Goal: Task Accomplishment & Management: Manage account settings

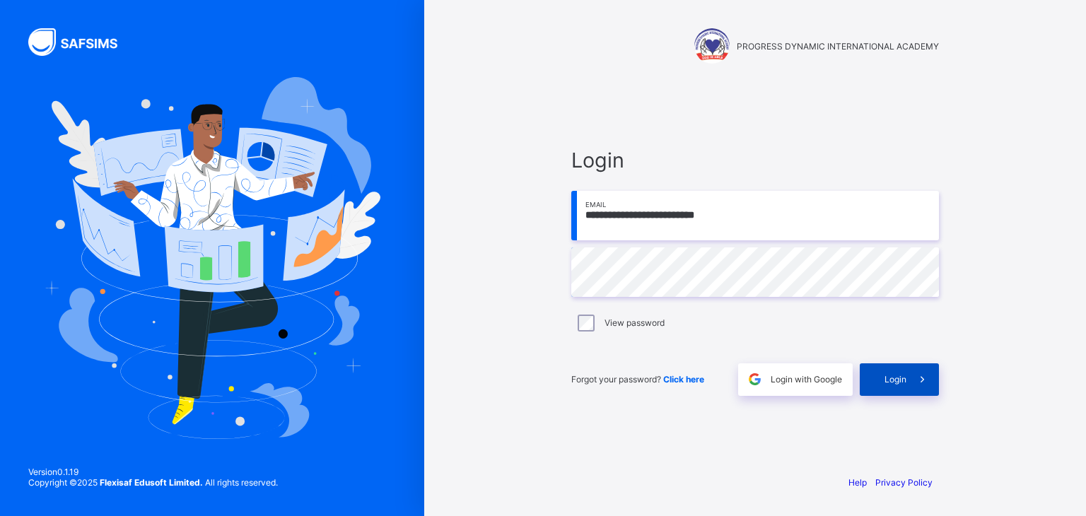
click at [891, 377] on span "Login" at bounding box center [896, 379] width 22 height 11
click at [682, 235] on input "email" at bounding box center [755, 216] width 368 height 50
type input "**********"
click at [897, 380] on span "Login" at bounding box center [896, 379] width 22 height 11
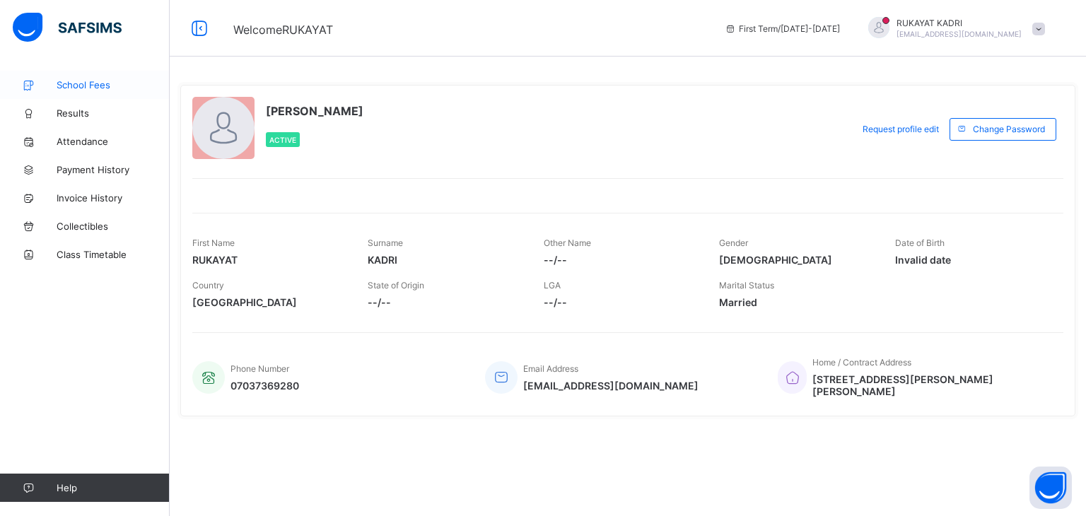
click at [89, 80] on span "School Fees" at bounding box center [113, 84] width 113 height 11
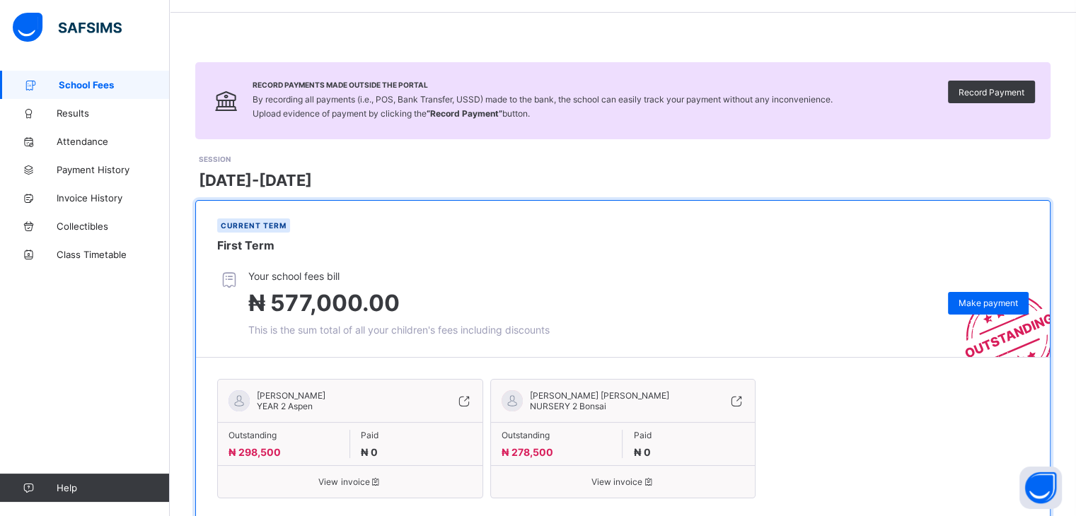
scroll to position [88, 0]
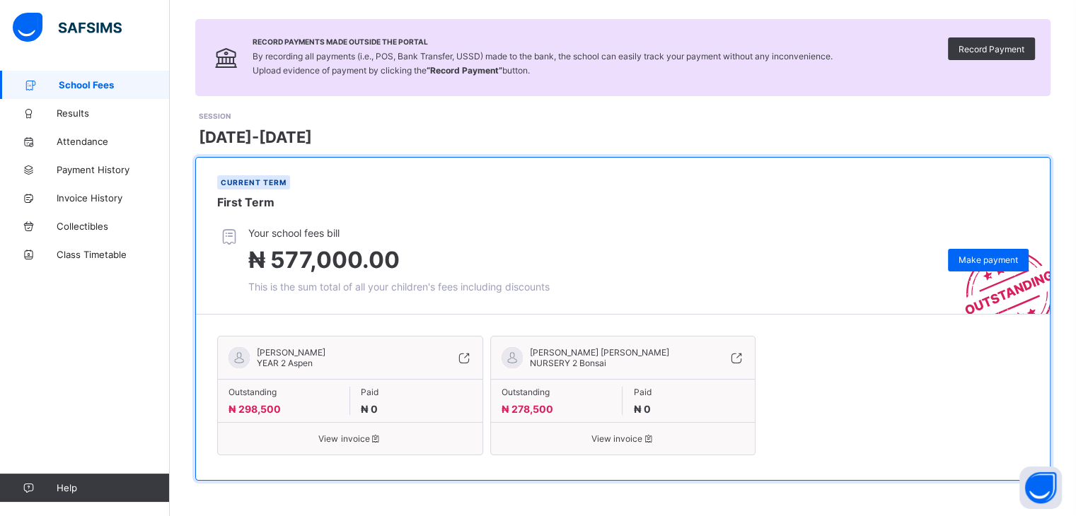
click at [332, 435] on span "View invoice" at bounding box center [349, 439] width 243 height 11
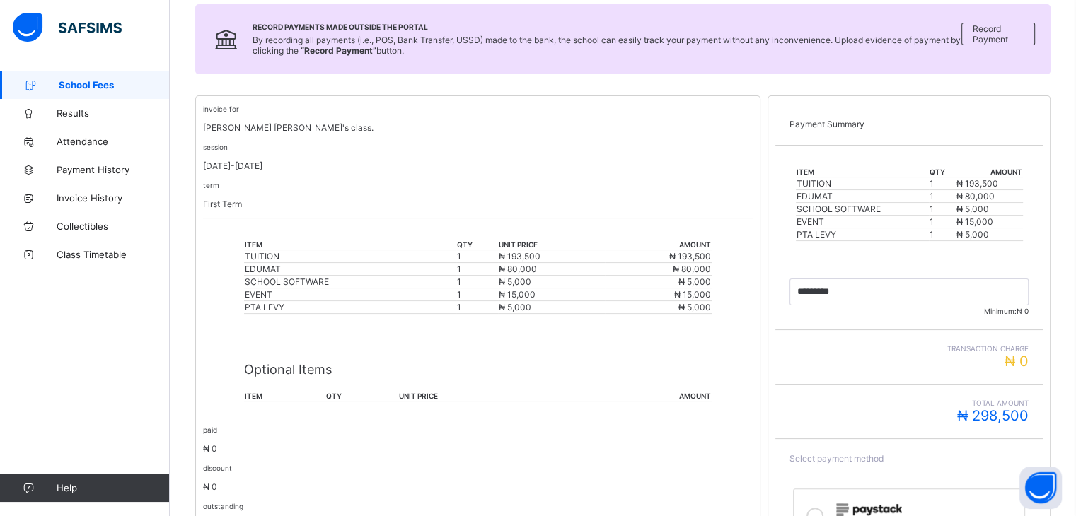
scroll to position [339, 0]
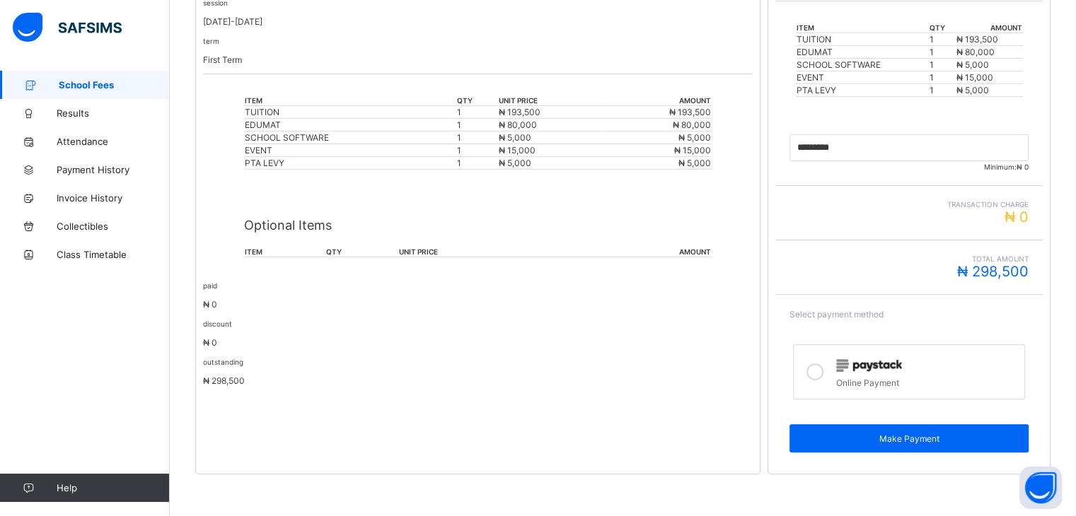
click at [257, 255] on th "item" at bounding box center [284, 252] width 81 height 11
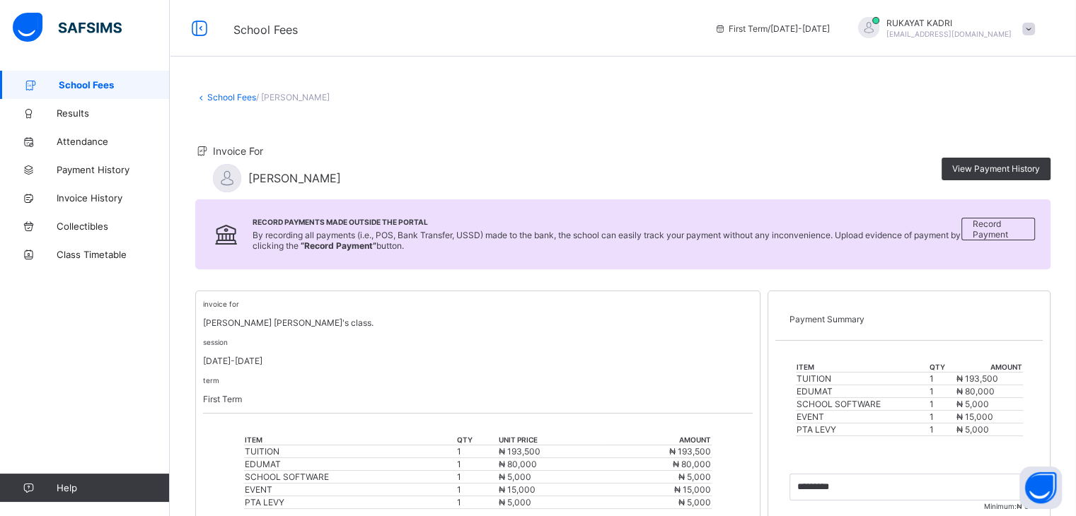
scroll to position [0, 0]
click at [996, 169] on span "View Payment History" at bounding box center [996, 168] width 88 height 11
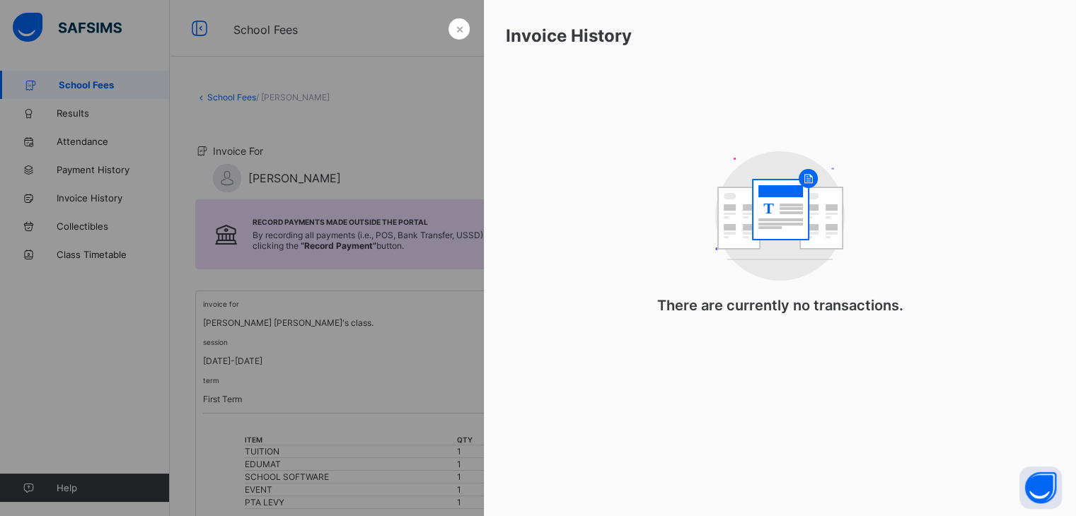
click at [378, 412] on div at bounding box center [538, 258] width 1076 height 516
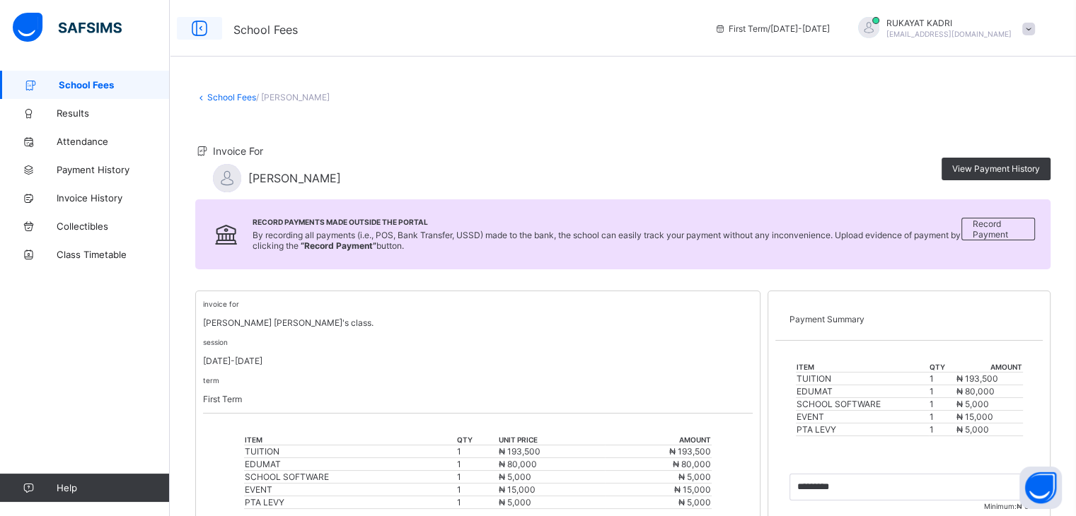
click at [197, 30] on icon at bounding box center [199, 28] width 24 height 21
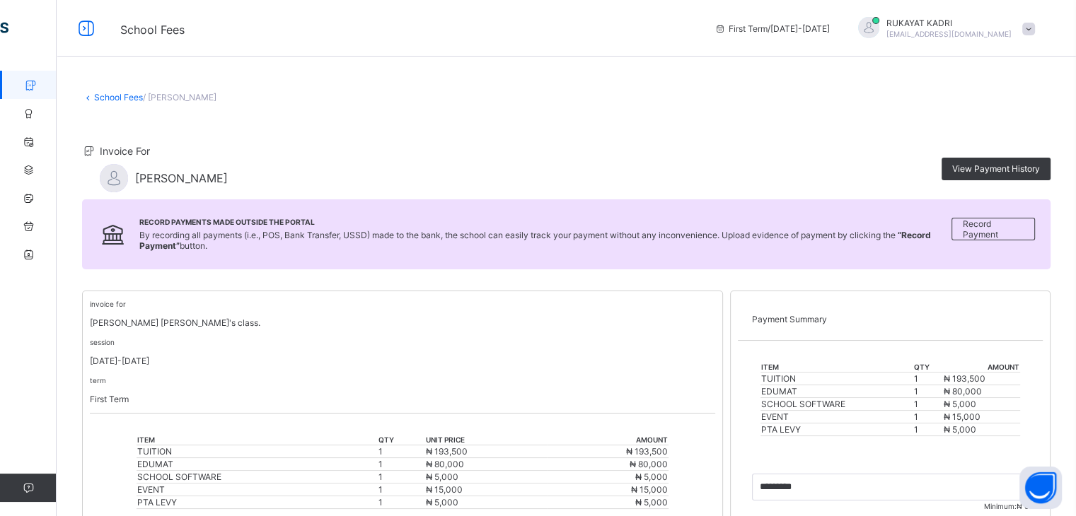
click at [92, 103] on icon at bounding box center [88, 97] width 12 height 11
click at [88, 97] on icon at bounding box center [88, 97] width 12 height 11
click at [149, 376] on div "term First Term" at bounding box center [402, 390] width 625 height 30
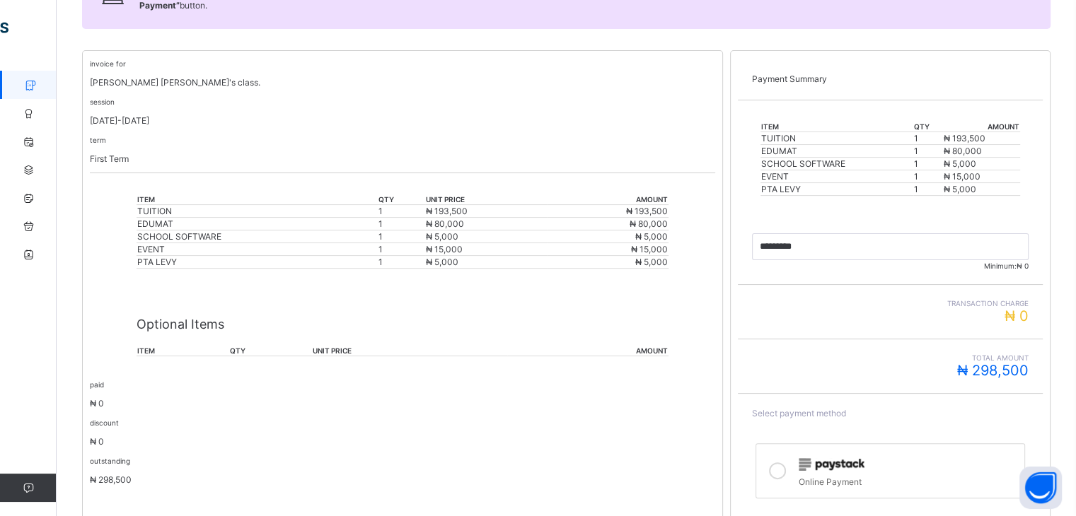
scroll to position [245, 0]
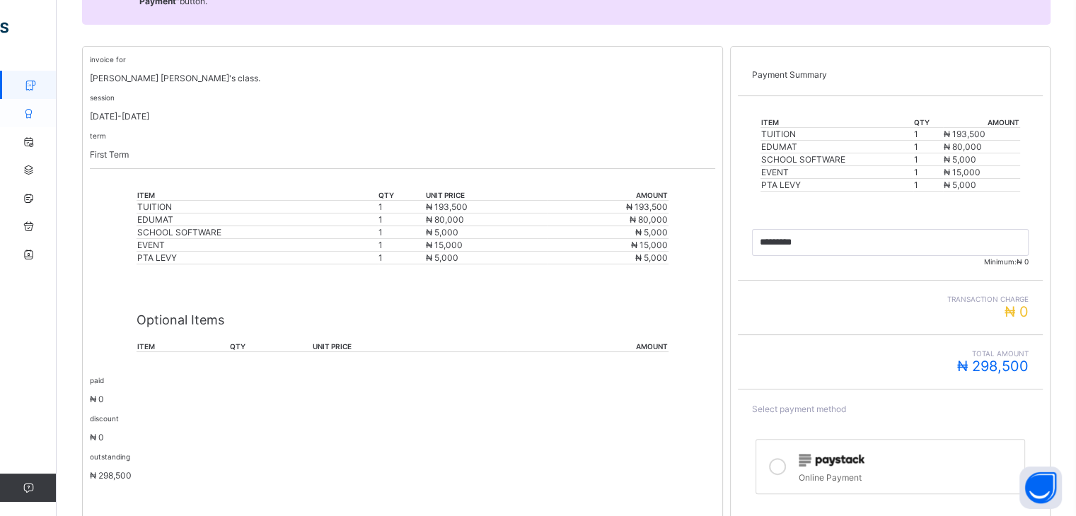
click at [27, 116] on icon at bounding box center [28, 113] width 57 height 11
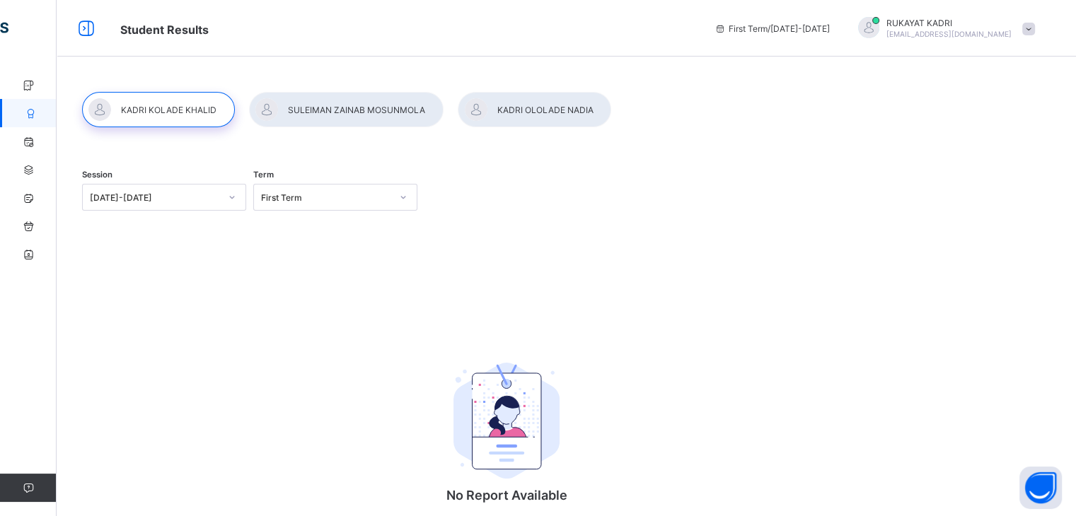
click at [523, 104] on div at bounding box center [534, 109] width 153 height 35
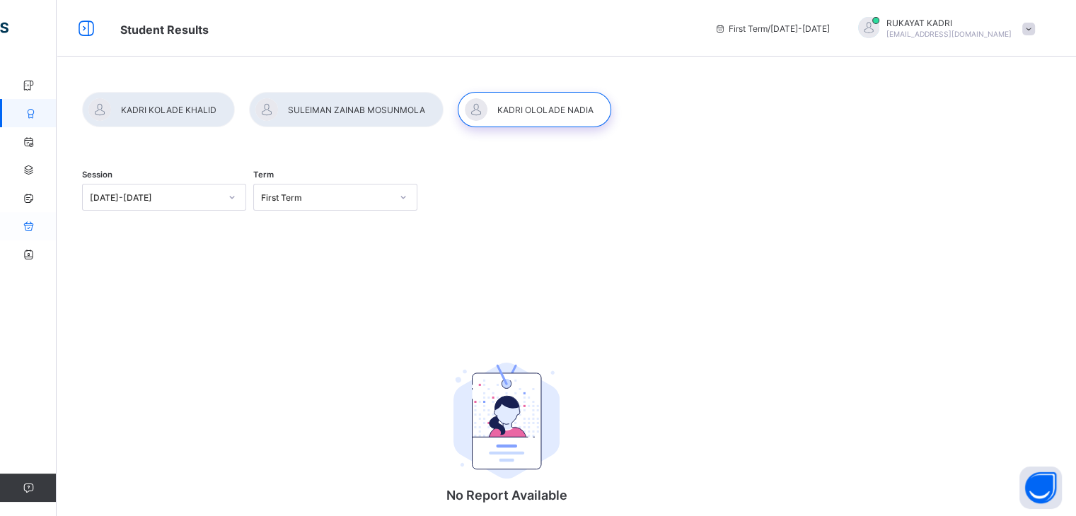
click at [29, 227] on icon at bounding box center [28, 226] width 57 height 11
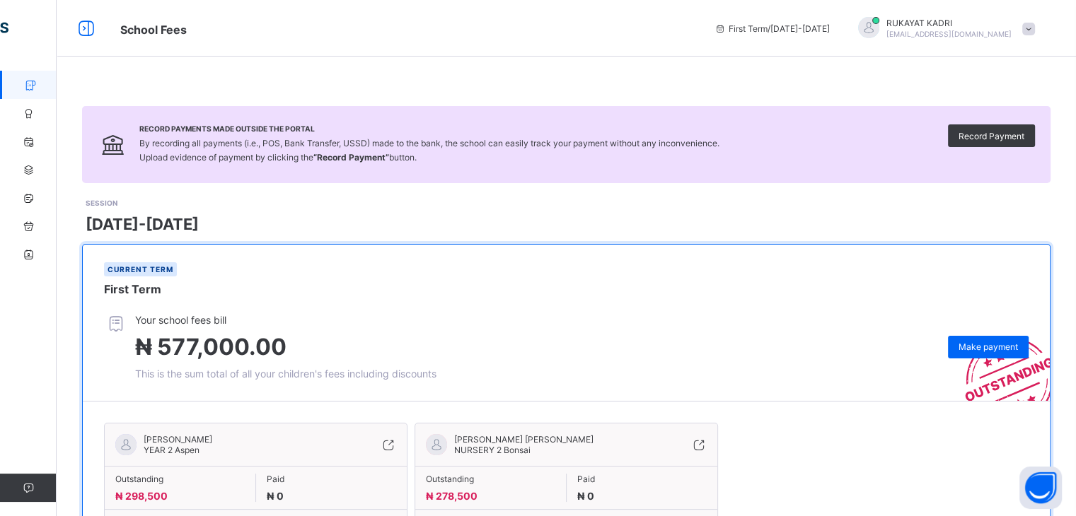
scroll to position [88, 0]
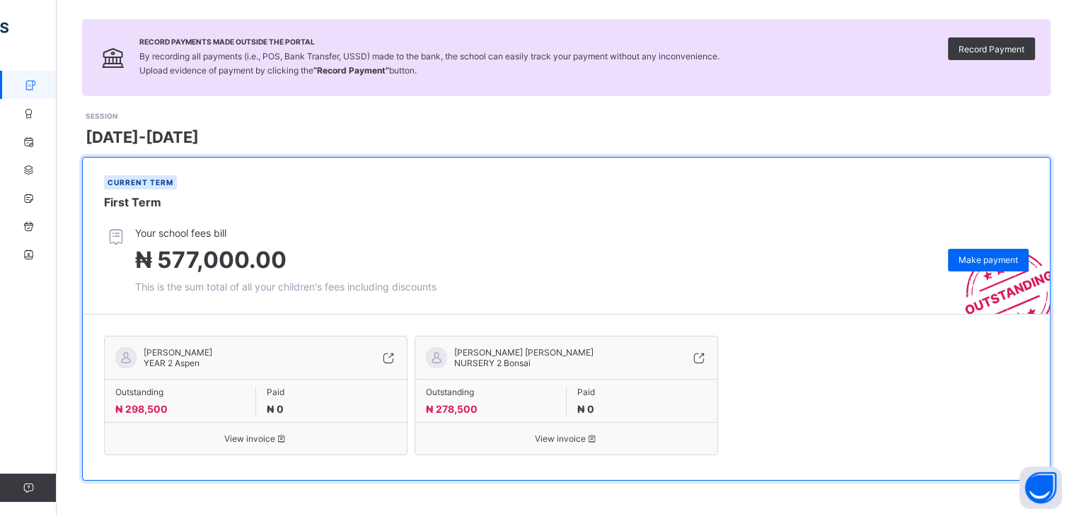
click at [549, 439] on span "View invoice" at bounding box center [566, 439] width 281 height 11
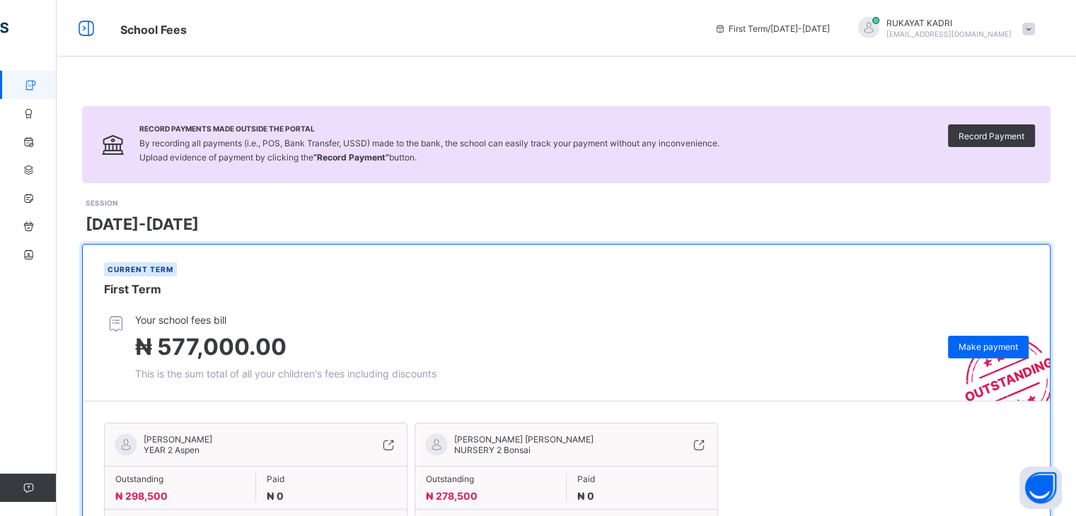
scroll to position [88, 0]
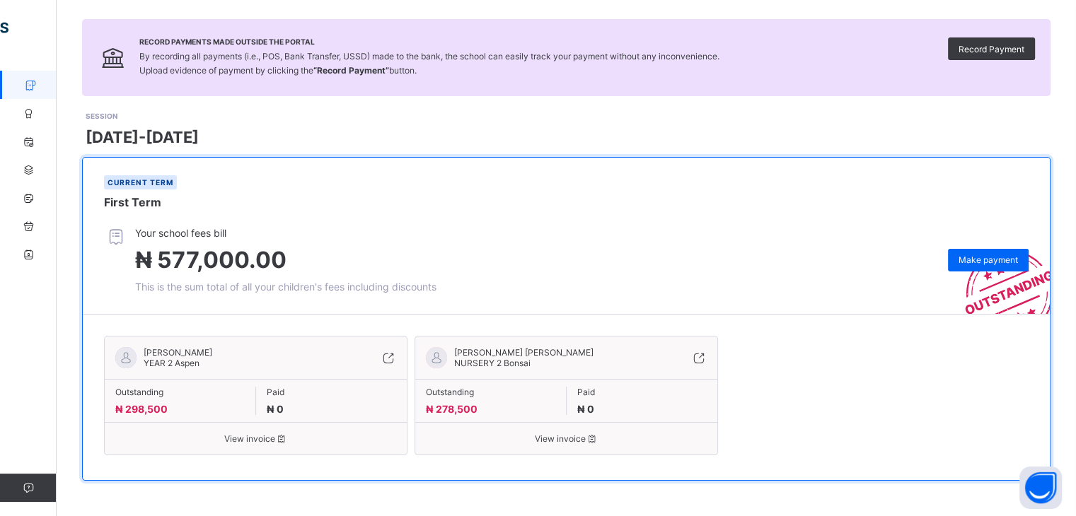
click at [248, 440] on span "View invoice" at bounding box center [255, 439] width 281 height 11
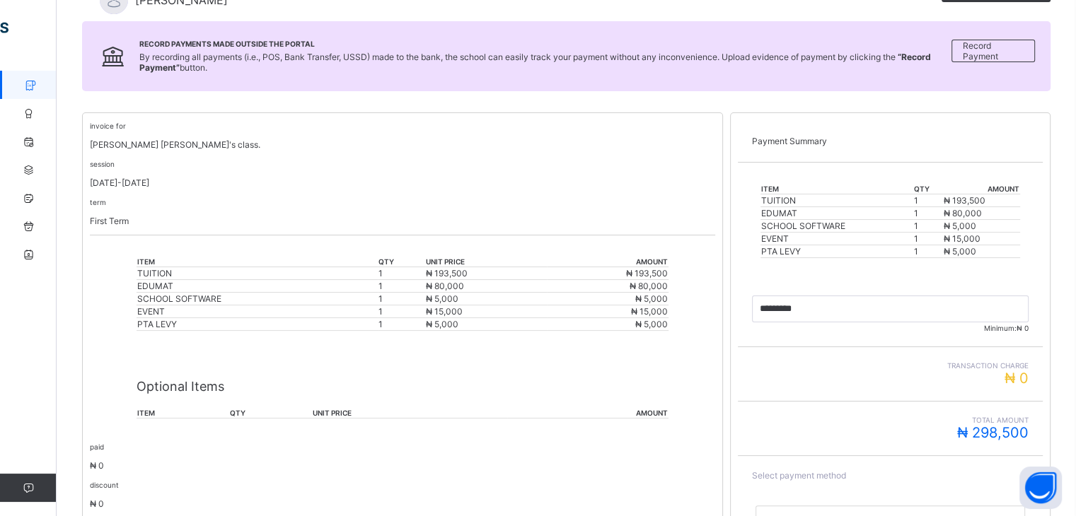
scroll to position [339, 0]
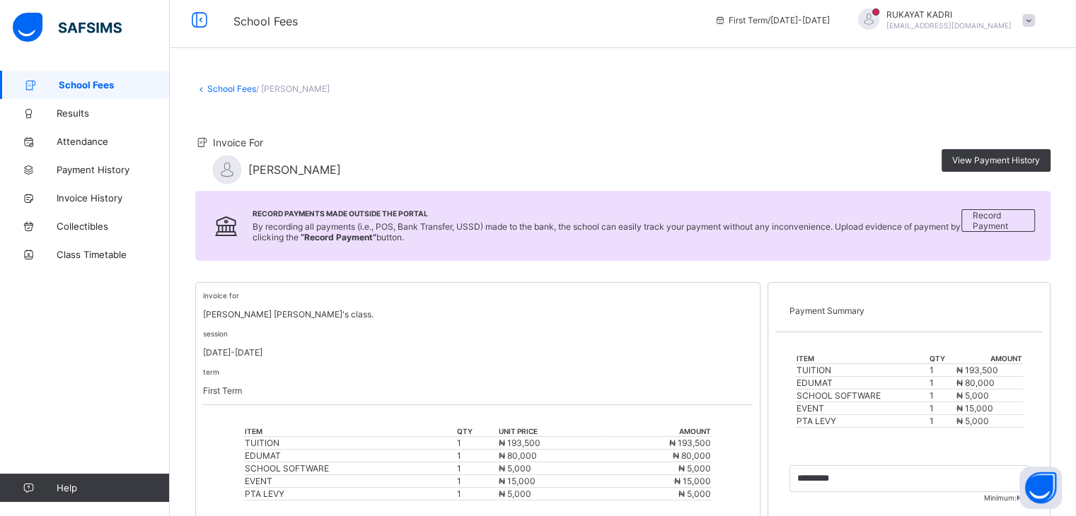
scroll to position [257, 11]
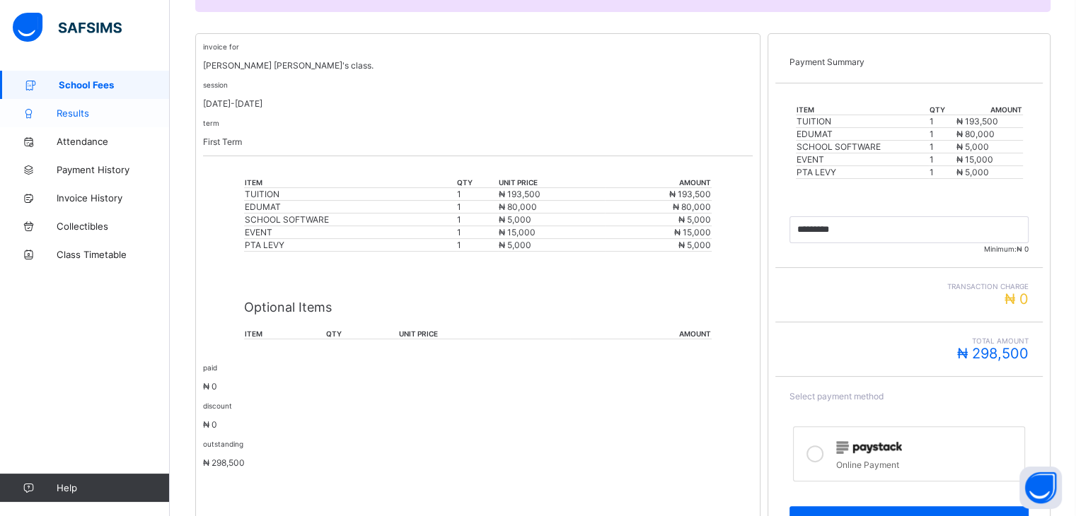
click at [76, 110] on span "Results" at bounding box center [113, 112] width 113 height 11
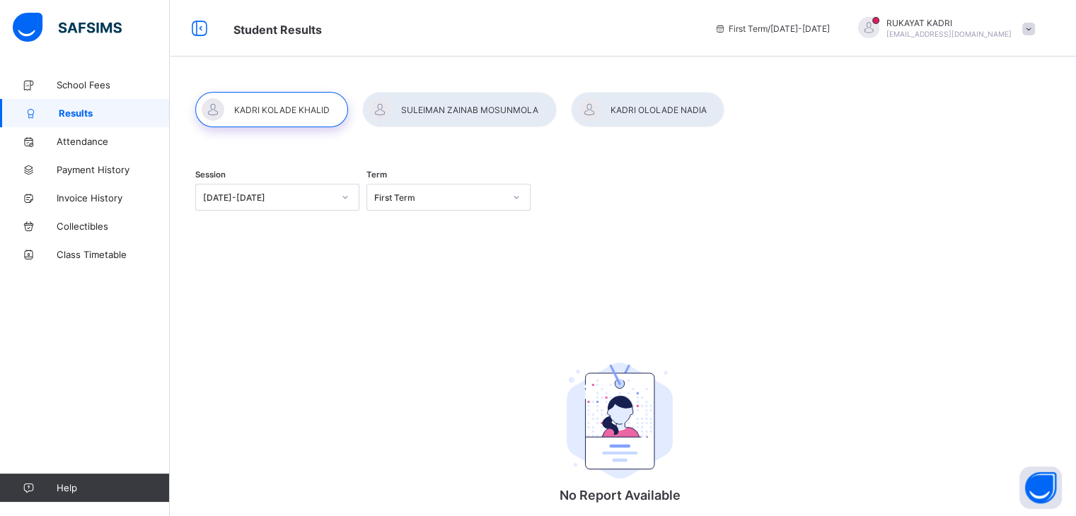
click at [294, 116] on div at bounding box center [271, 109] width 153 height 35
click at [629, 117] on div at bounding box center [647, 109] width 153 height 35
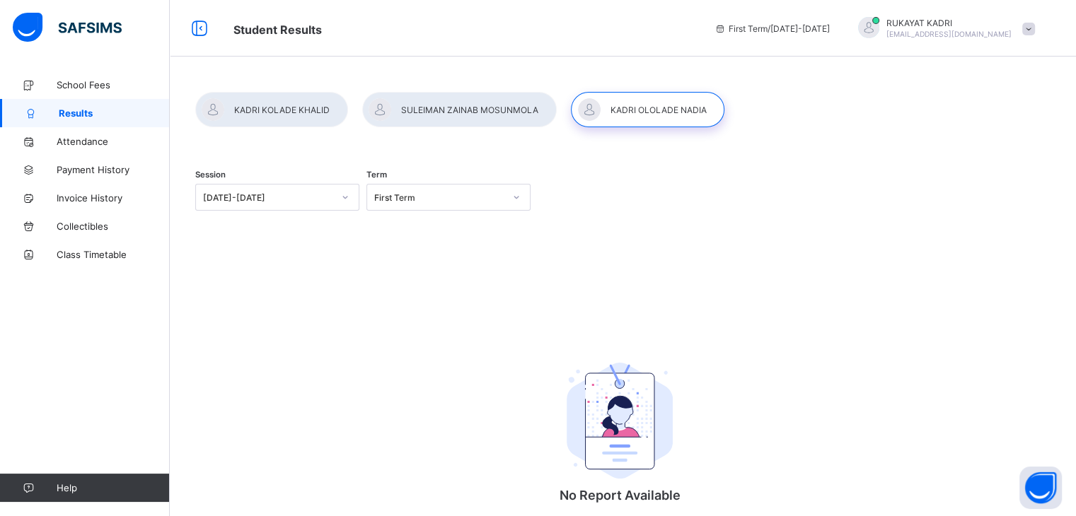
click at [656, 107] on div at bounding box center [647, 109] width 153 height 35
click at [99, 90] on span "School Fees" at bounding box center [113, 84] width 113 height 11
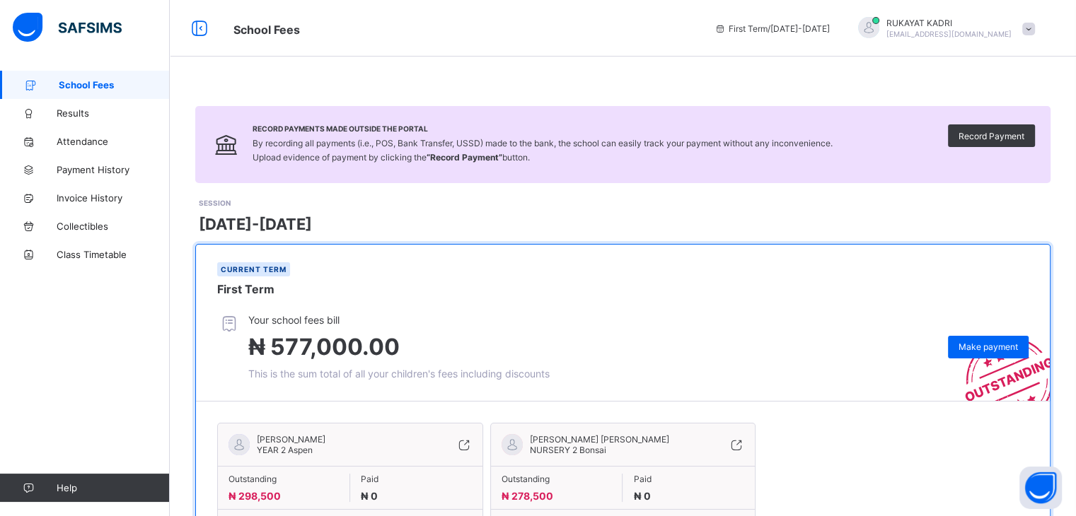
scroll to position [88, 0]
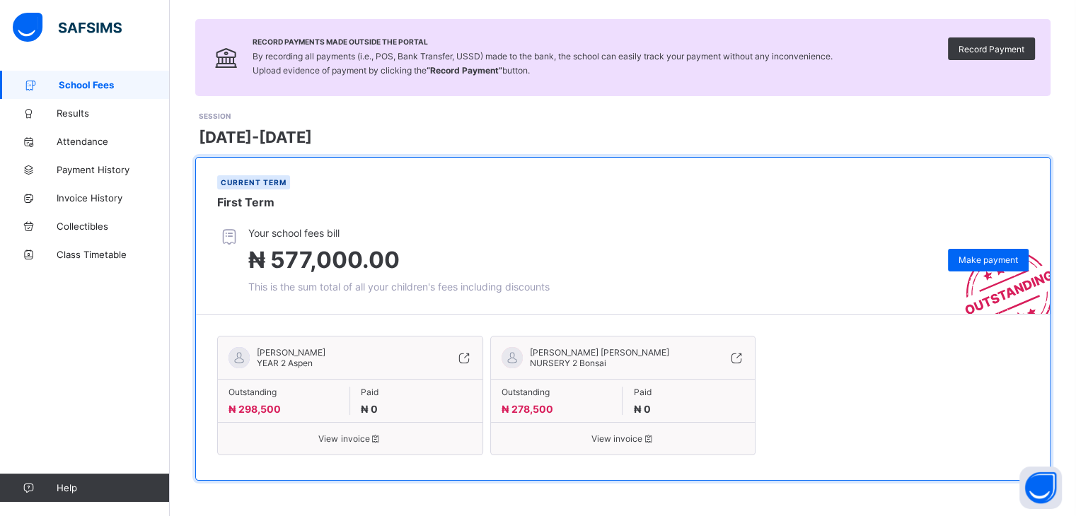
click at [660, 441] on span "View invoice" at bounding box center [622, 439] width 243 height 11
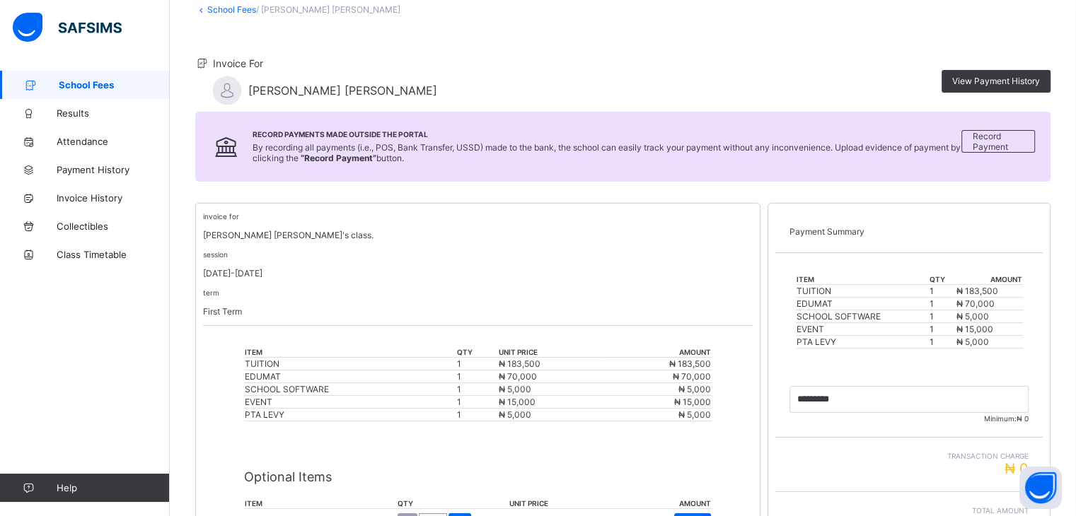
scroll to position [331, 0]
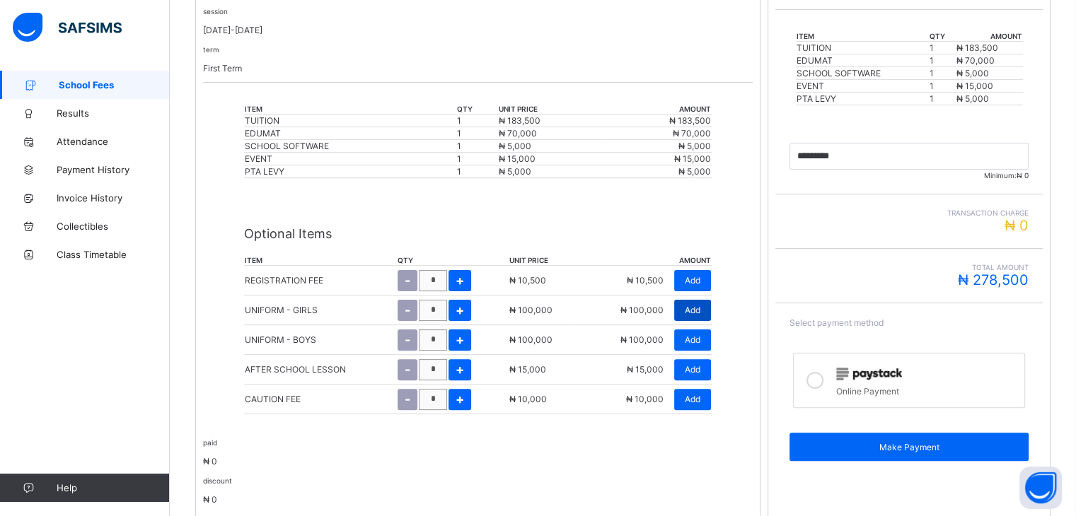
click at [700, 313] on span "Add" at bounding box center [693, 310] width 16 height 11
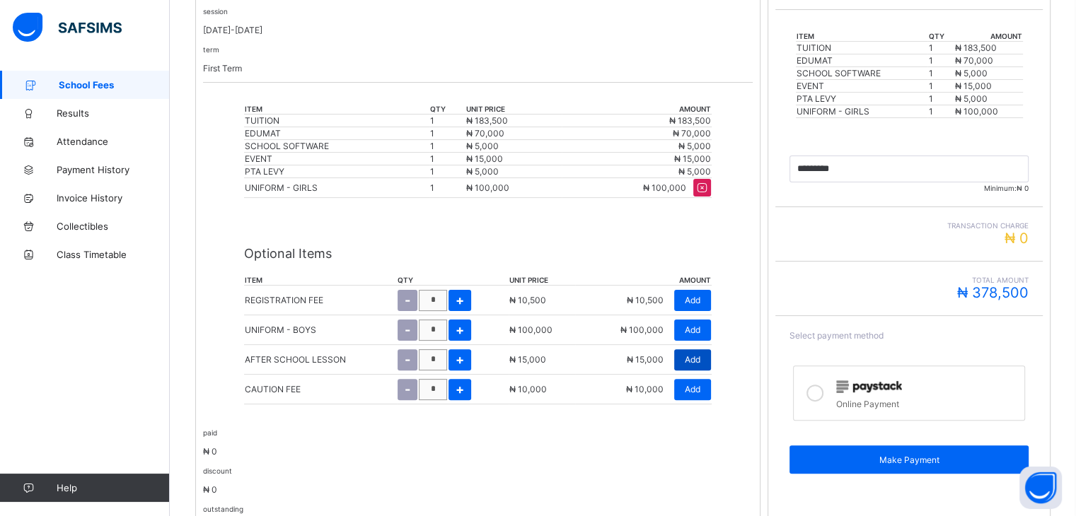
click at [700, 360] on span "Add" at bounding box center [693, 359] width 16 height 11
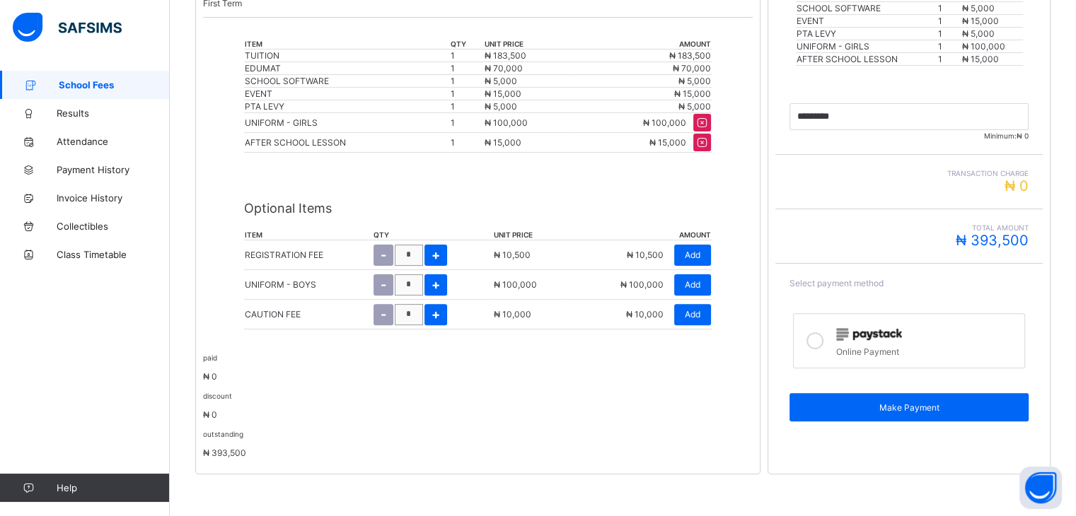
scroll to position [398, 0]
click at [708, 119] on icon at bounding box center [701, 121] width 15 height 13
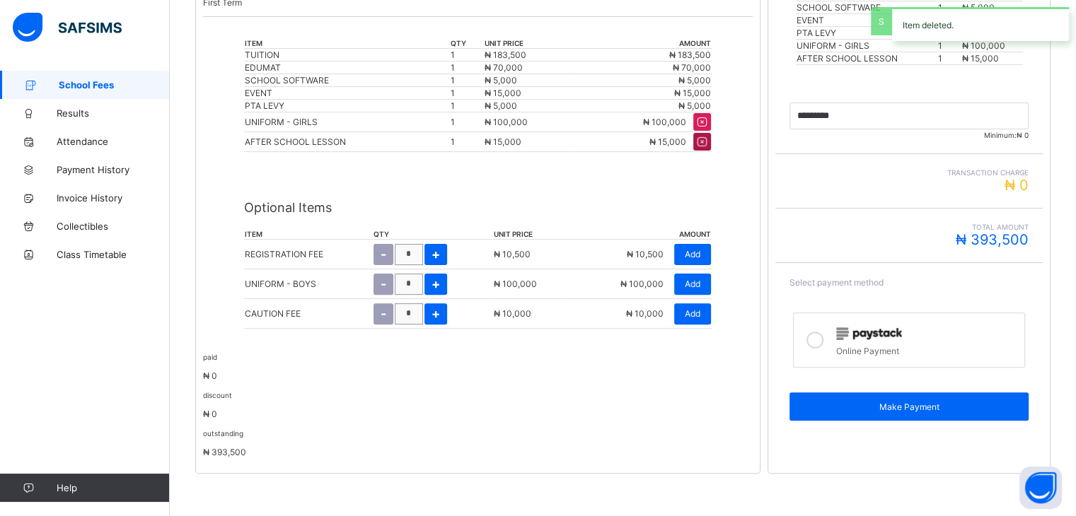
type input "*********"
